Goal: Task Accomplishment & Management: Manage account settings

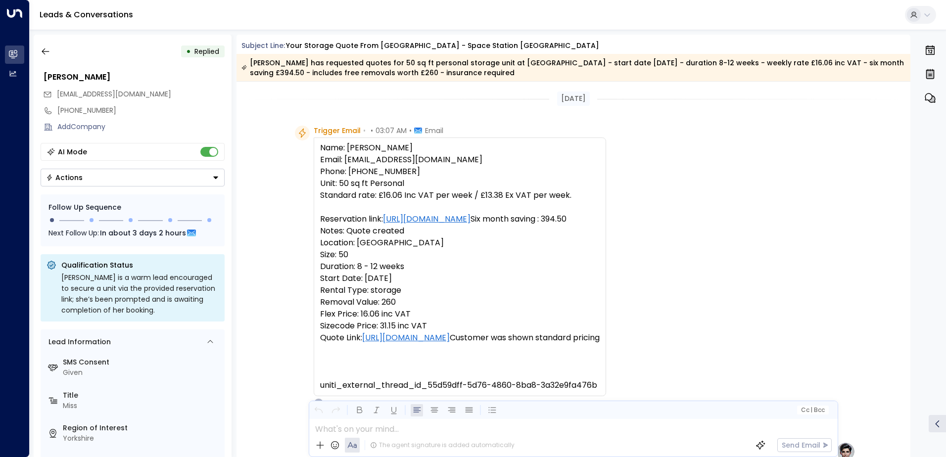
scroll to position [341, 0]
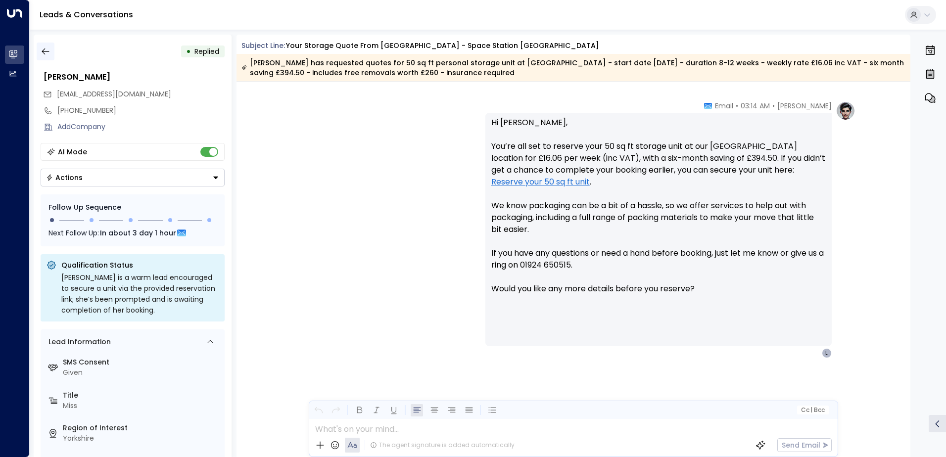
click at [43, 51] on icon "button" at bounding box center [45, 51] width 7 height 6
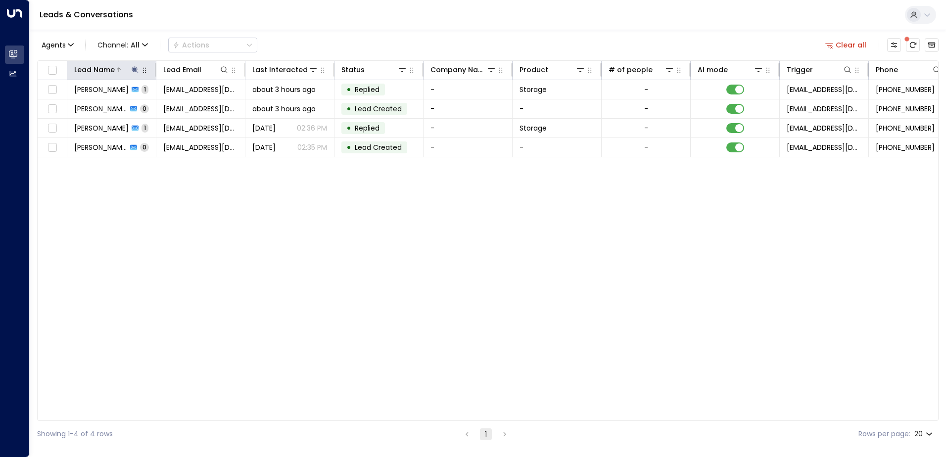
click at [134, 68] on icon at bounding box center [135, 70] width 8 height 8
drag, startPoint x: 128, startPoint y: 107, endPoint x: 0, endPoint y: 93, distance: 128.9
click at [0, 104] on html "Overview Leads & Conversations Leads & Conversations Analytics Analytics Leads …" at bounding box center [473, 223] width 946 height 447
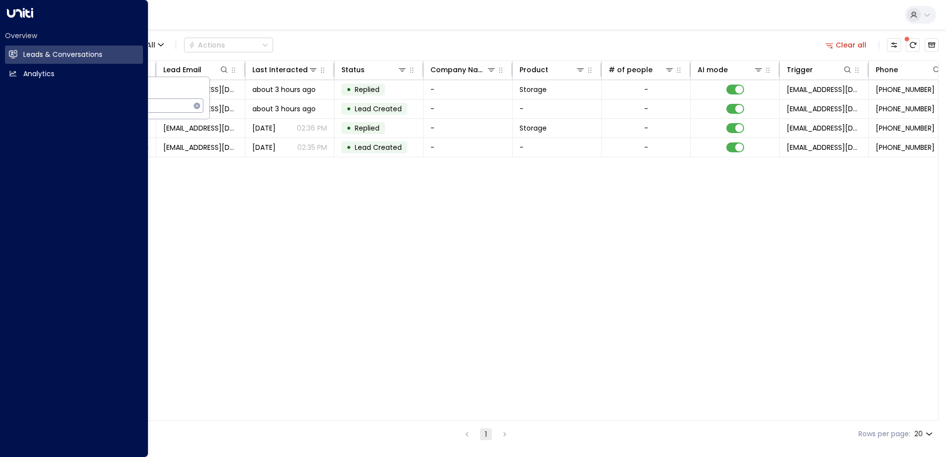
type input "*******"
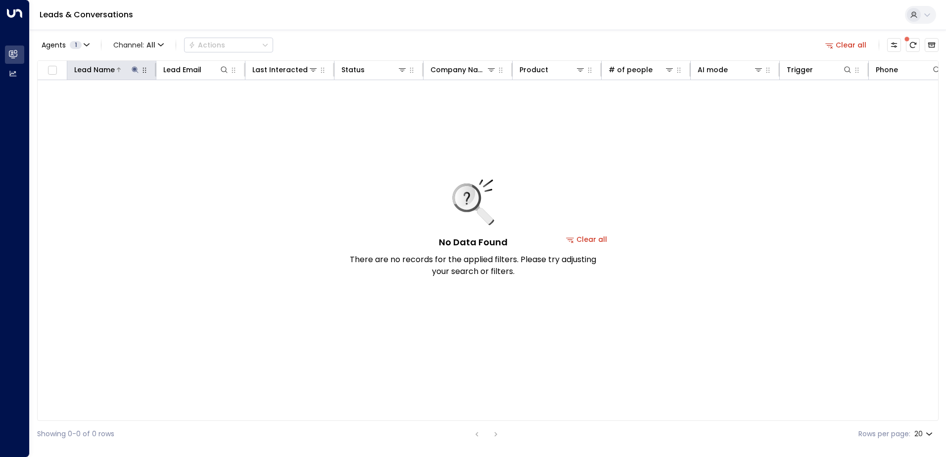
click at [137, 74] on button at bounding box center [135, 70] width 10 height 10
type input "*"
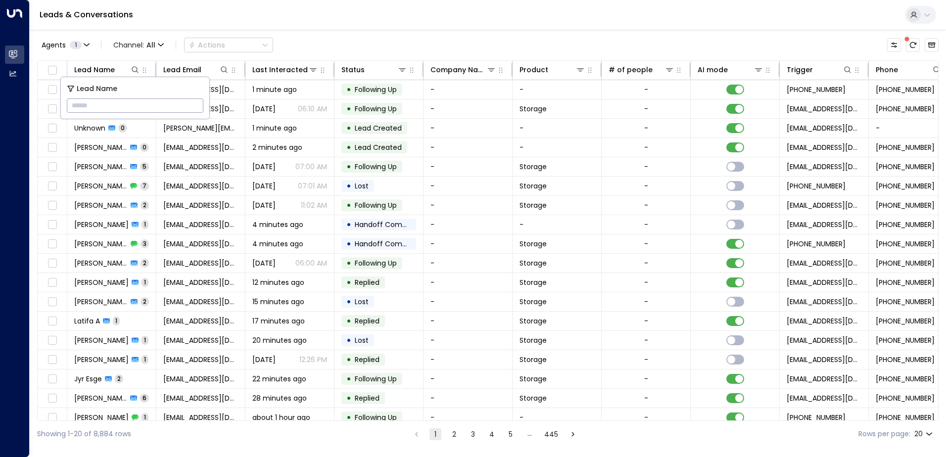
click at [119, 108] on input "text" at bounding box center [135, 105] width 137 height 18
type input "*******"
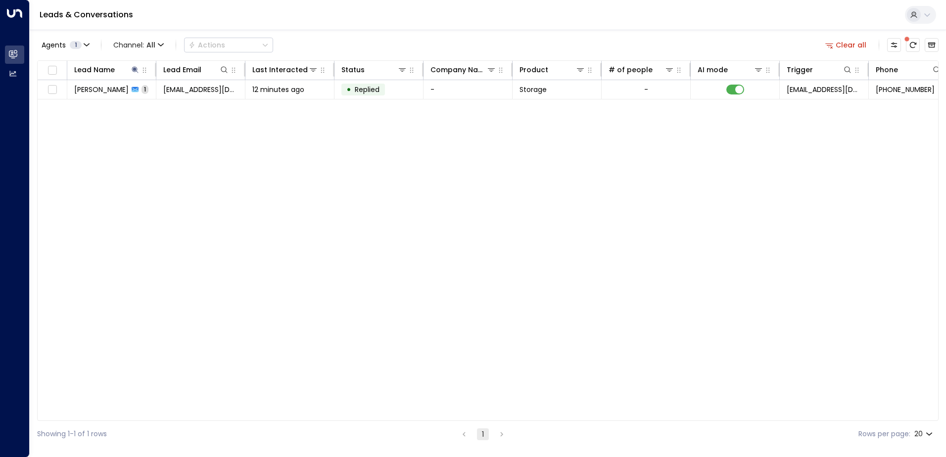
click at [249, 25] on div "Leads & Conversations" at bounding box center [488, 15] width 916 height 30
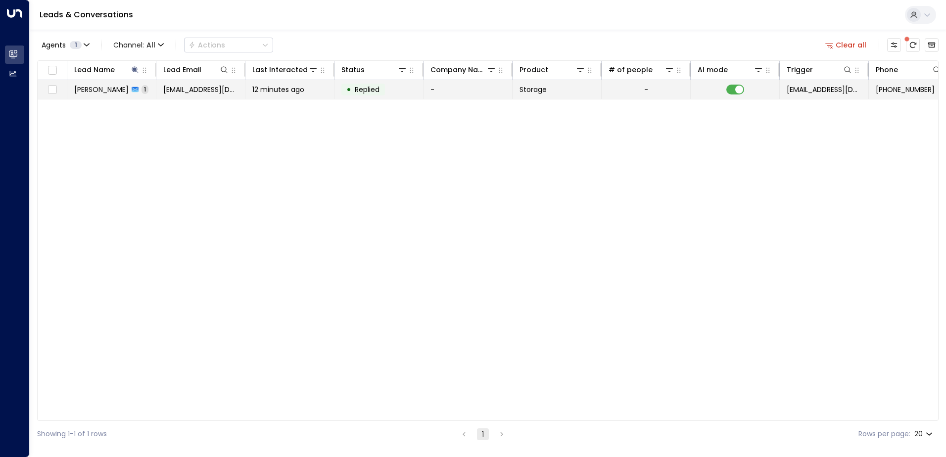
click at [136, 91] on icon at bounding box center [135, 89] width 7 height 5
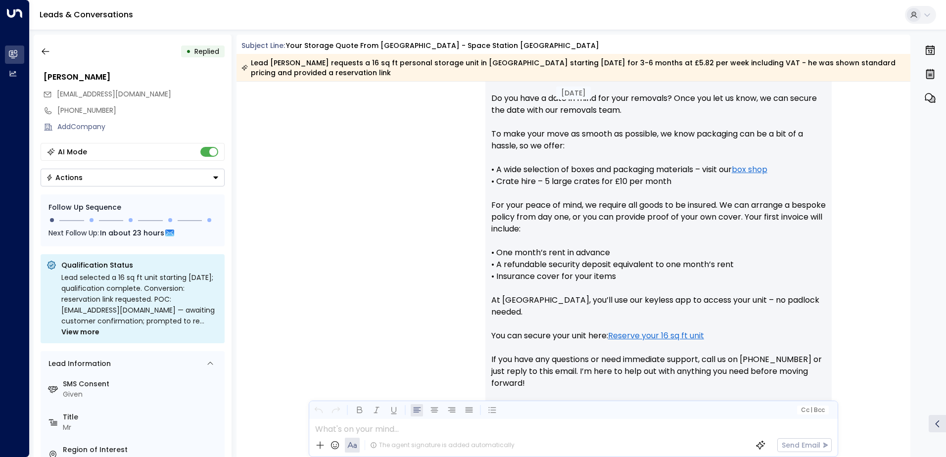
scroll to position [543, 0]
